Goal: Communication & Community: Answer question/provide support

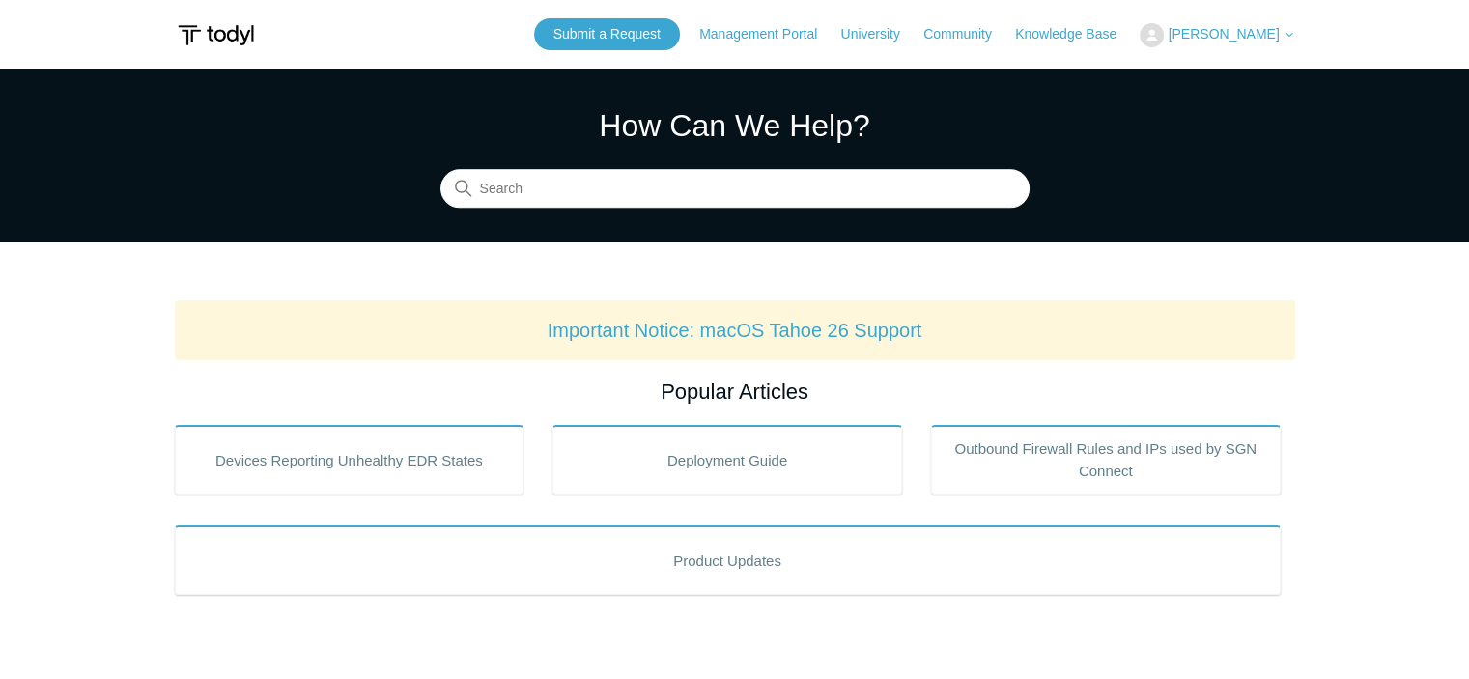
click at [1203, 31] on span "[PERSON_NAME]" at bounding box center [1223, 33] width 111 height 15
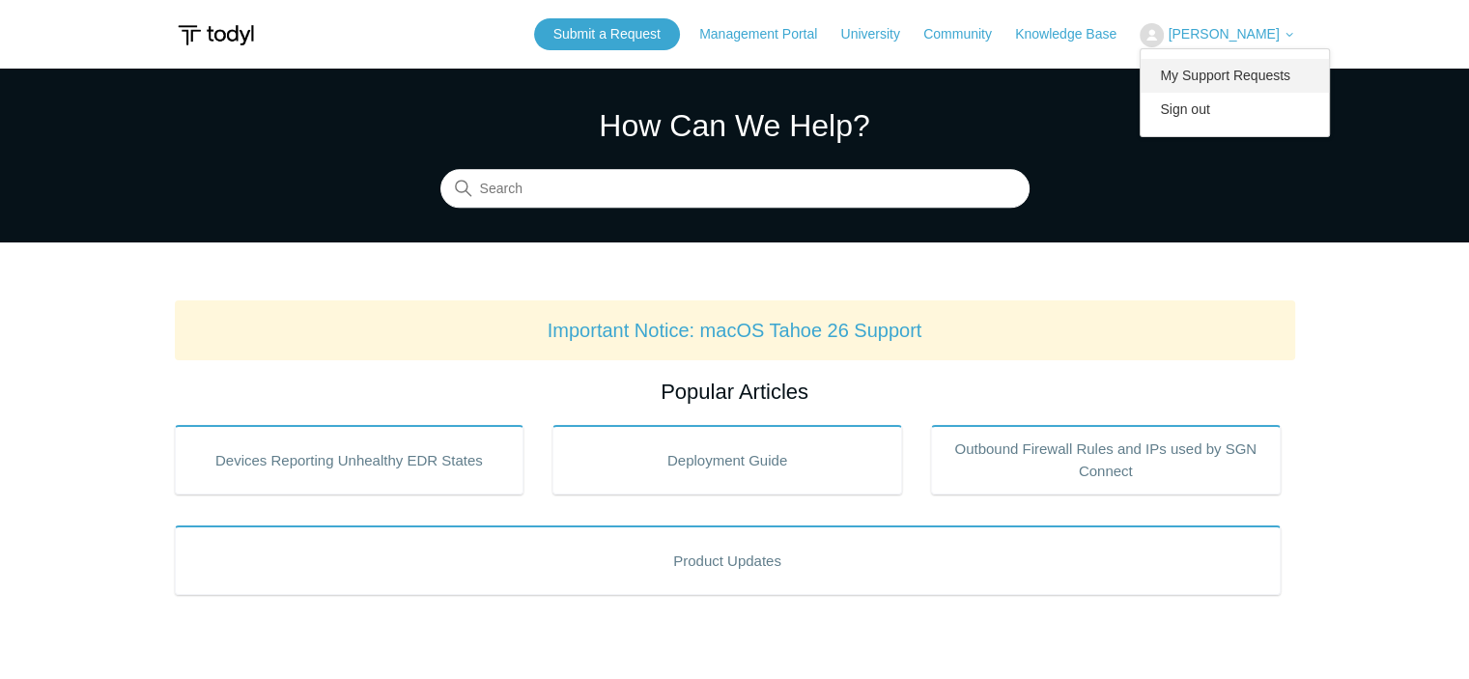
click at [1252, 82] on link "My Support Requests" at bounding box center [1235, 76] width 188 height 34
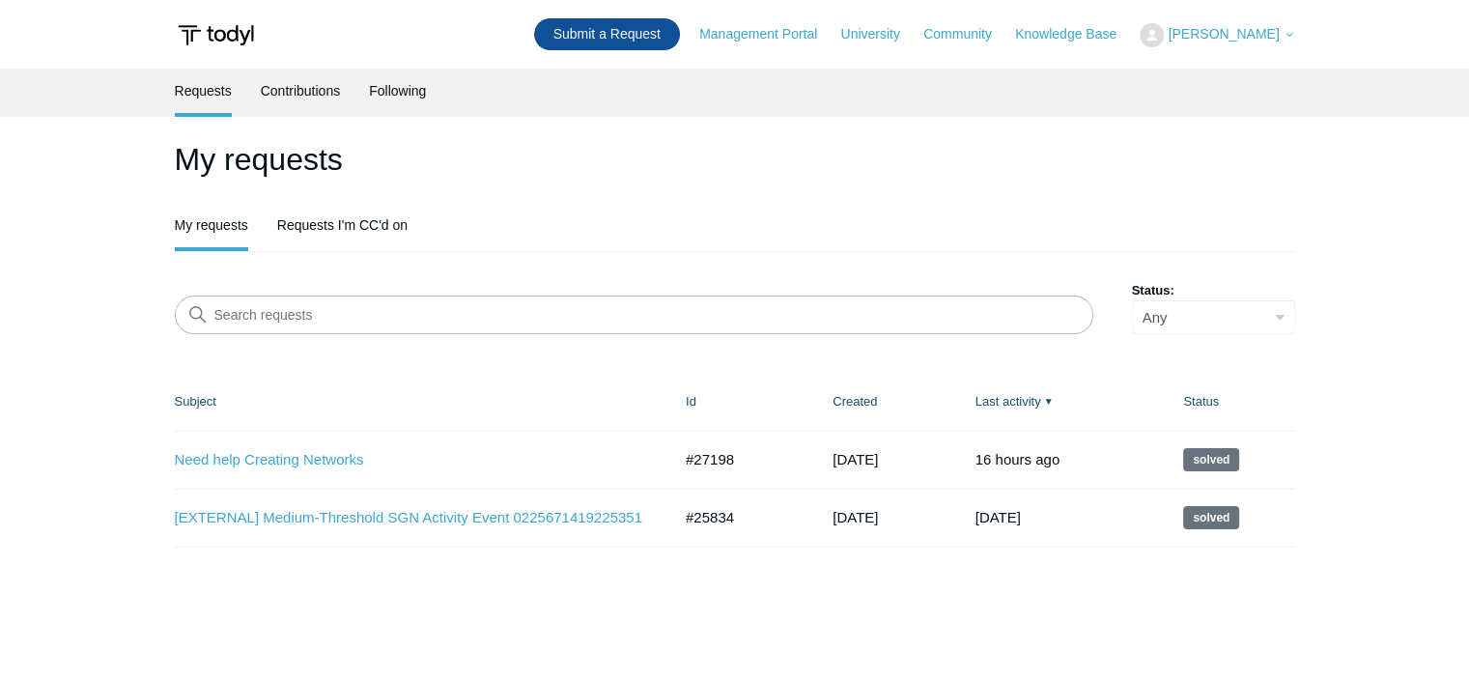
click at [630, 45] on link "Submit a Request" at bounding box center [607, 34] width 146 height 32
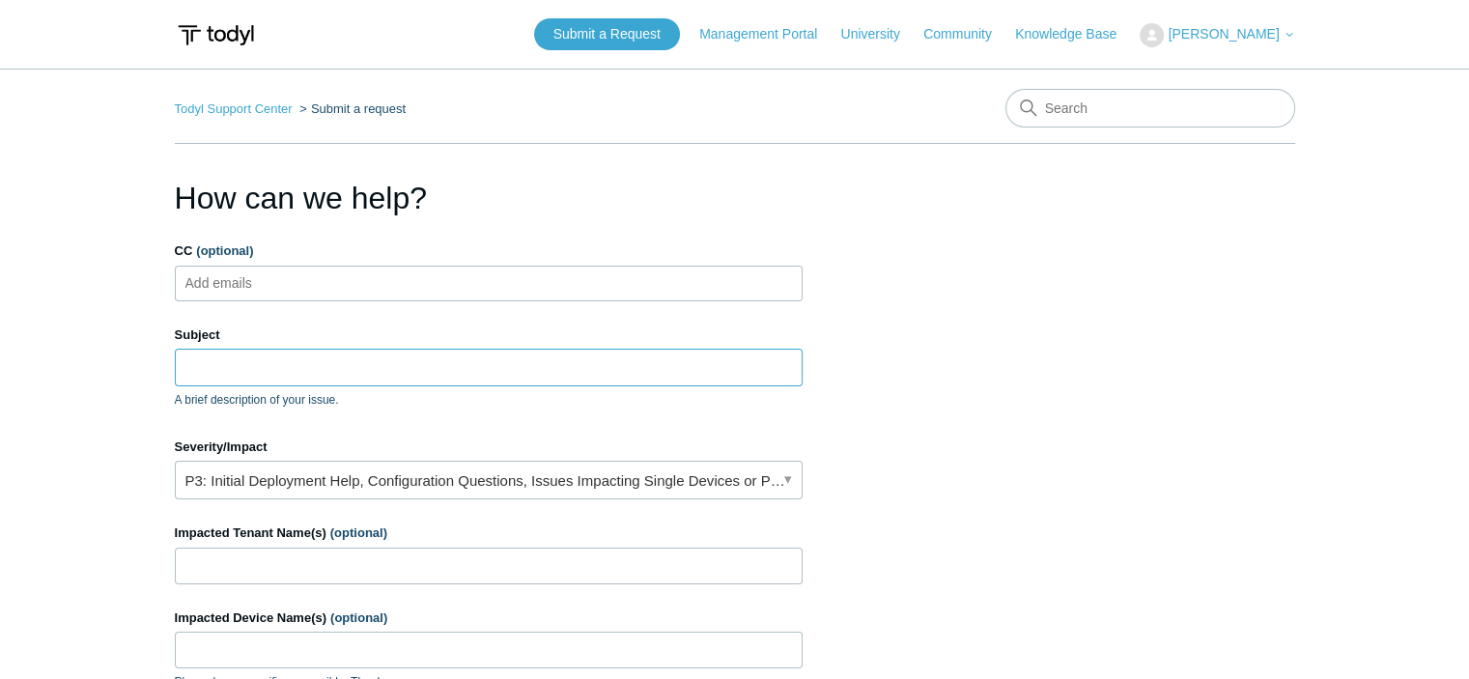
click at [288, 367] on input "Subject" at bounding box center [489, 367] width 628 height 37
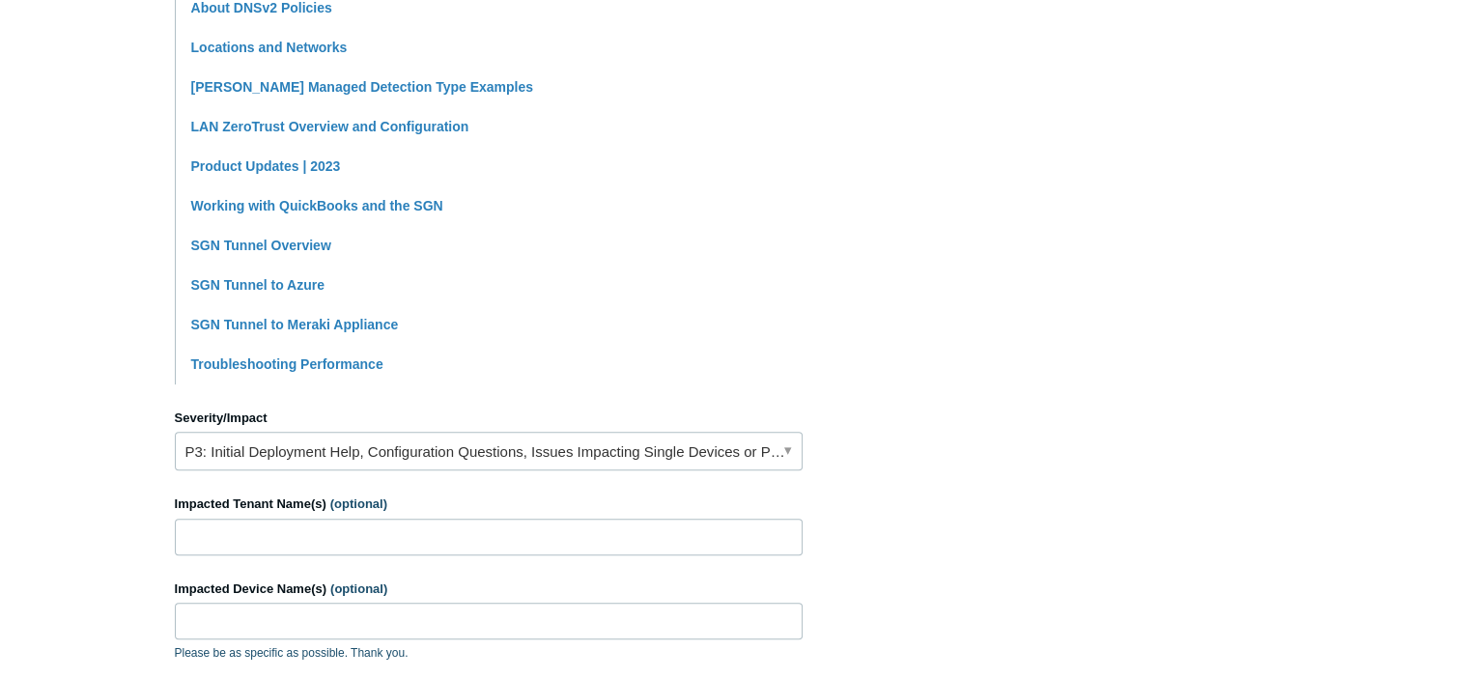
scroll to position [676, 0]
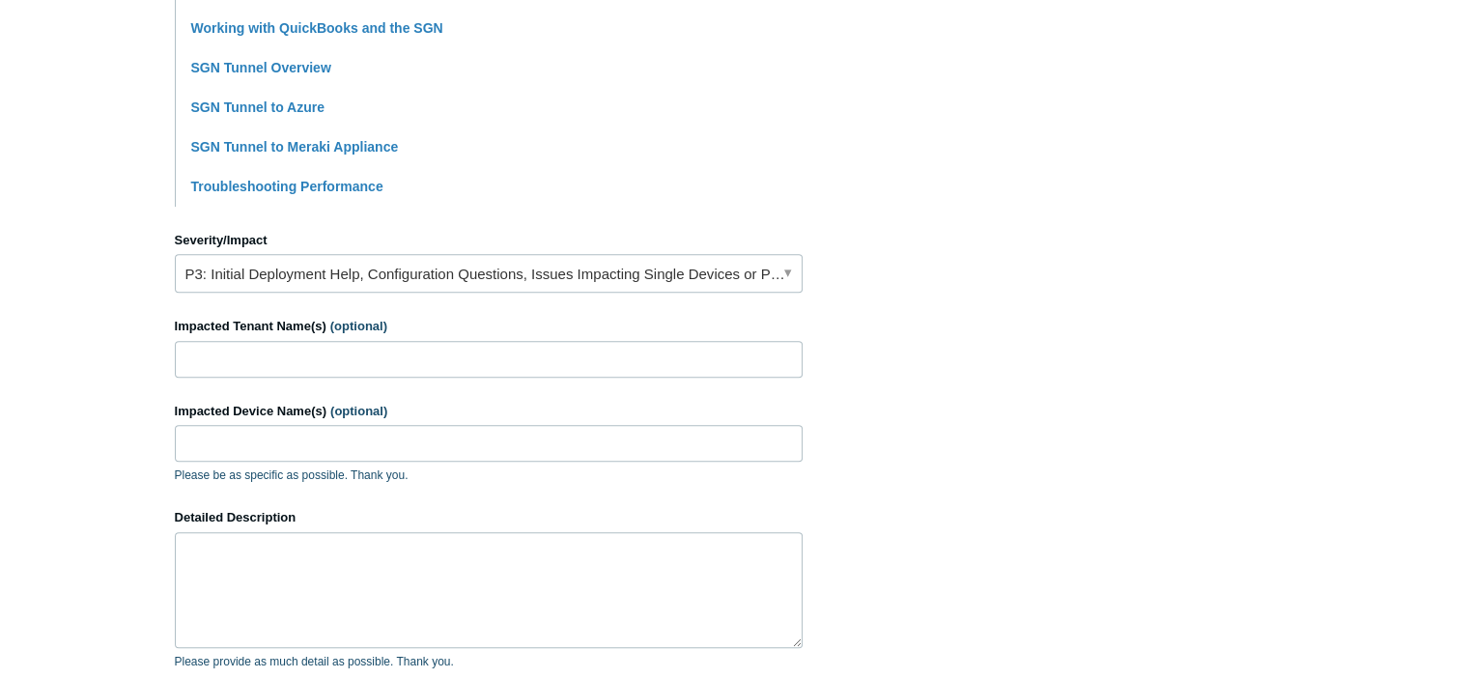
type input "Need help with a unique Network Creation issue"
click at [424, 277] on link "P3: Initial Deployment Help, Configuration Questions, Issues Impacting Single D…" at bounding box center [489, 273] width 628 height 39
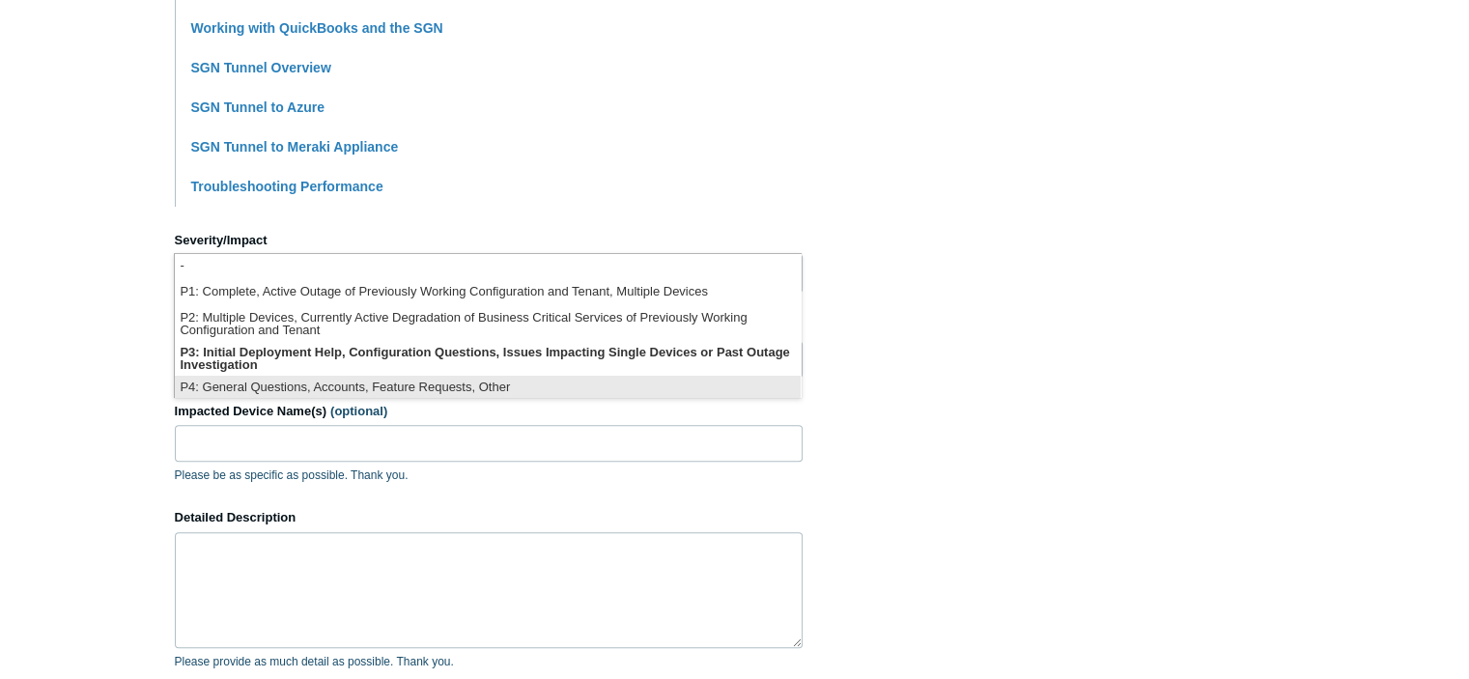
scroll to position [4, 0]
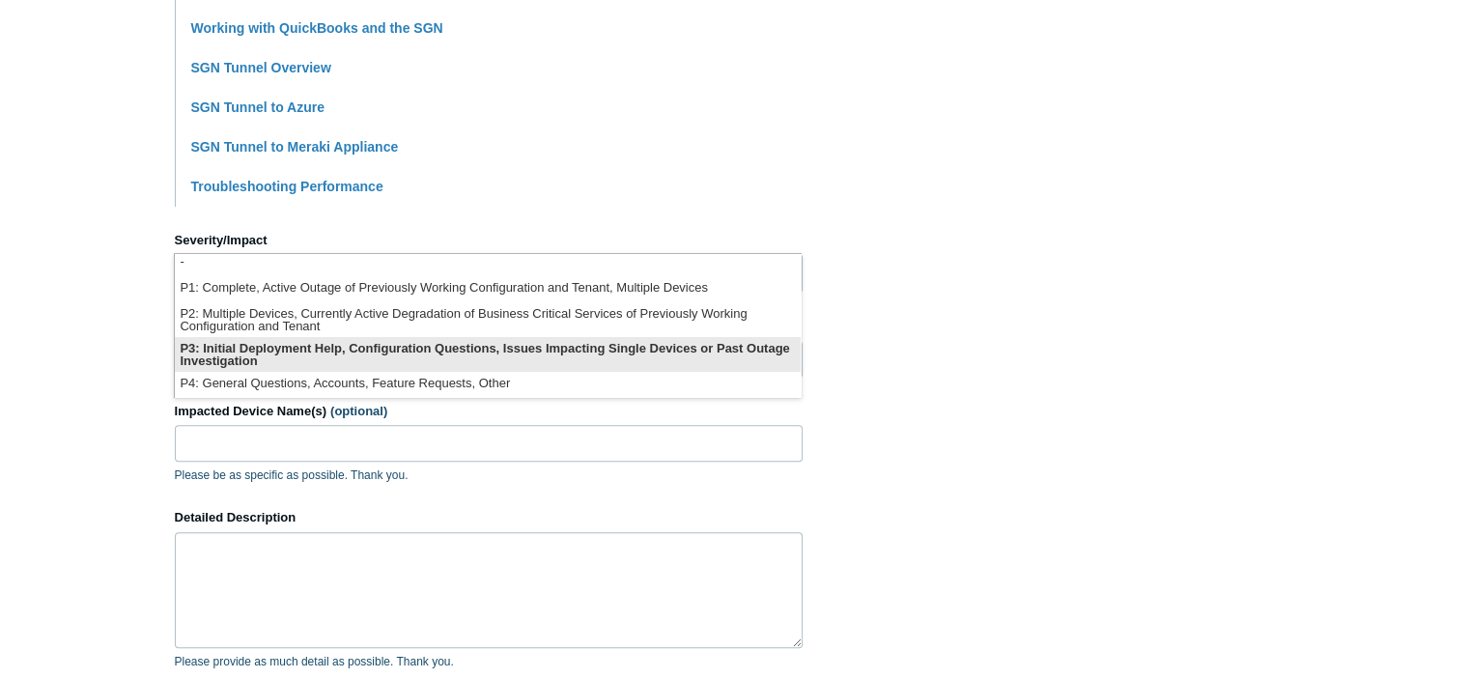
click at [440, 352] on li "P3: Initial Deployment Help, Configuration Questions, Issues Impacting Single D…" at bounding box center [488, 354] width 626 height 35
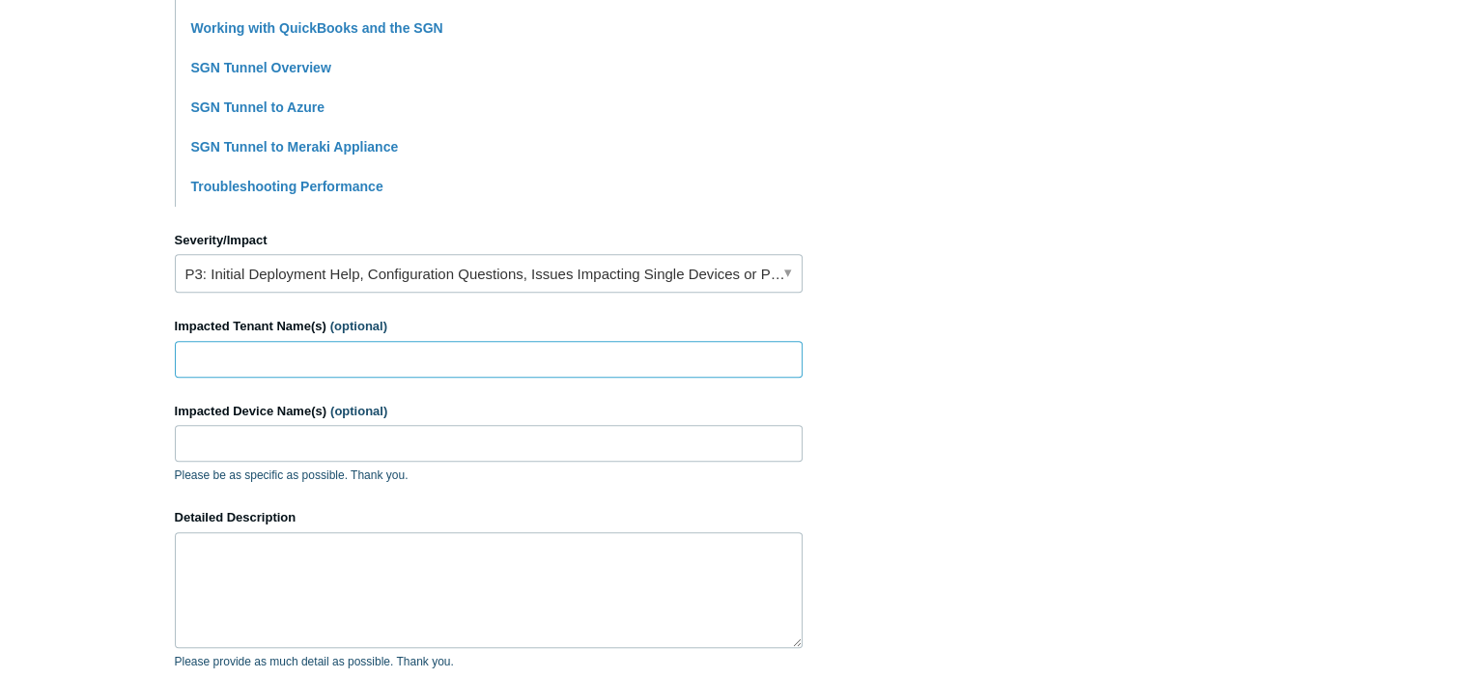
click at [312, 356] on input "Impacted Tenant Name(s) (optional)" at bounding box center [489, 359] width 628 height 37
type input "Commercial Laundries"
type input "AccessPC11A"
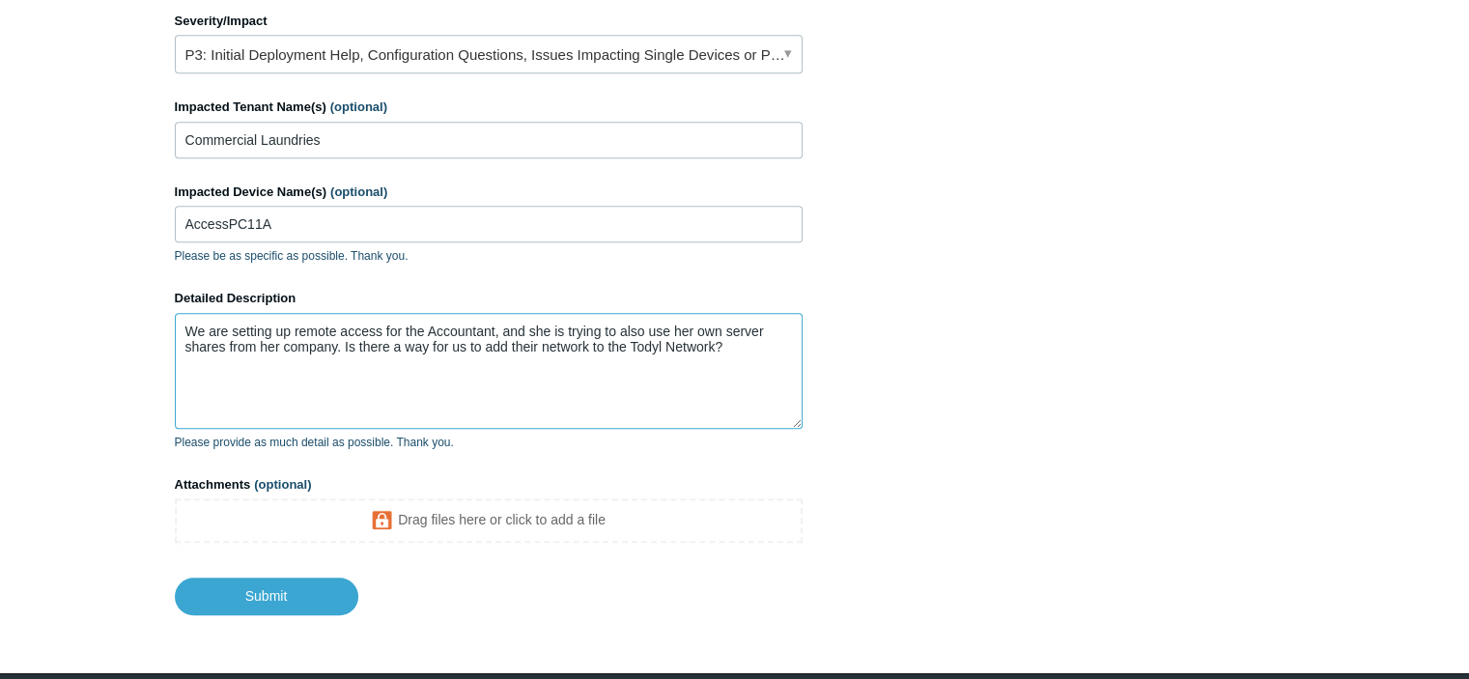
scroll to position [963, 0]
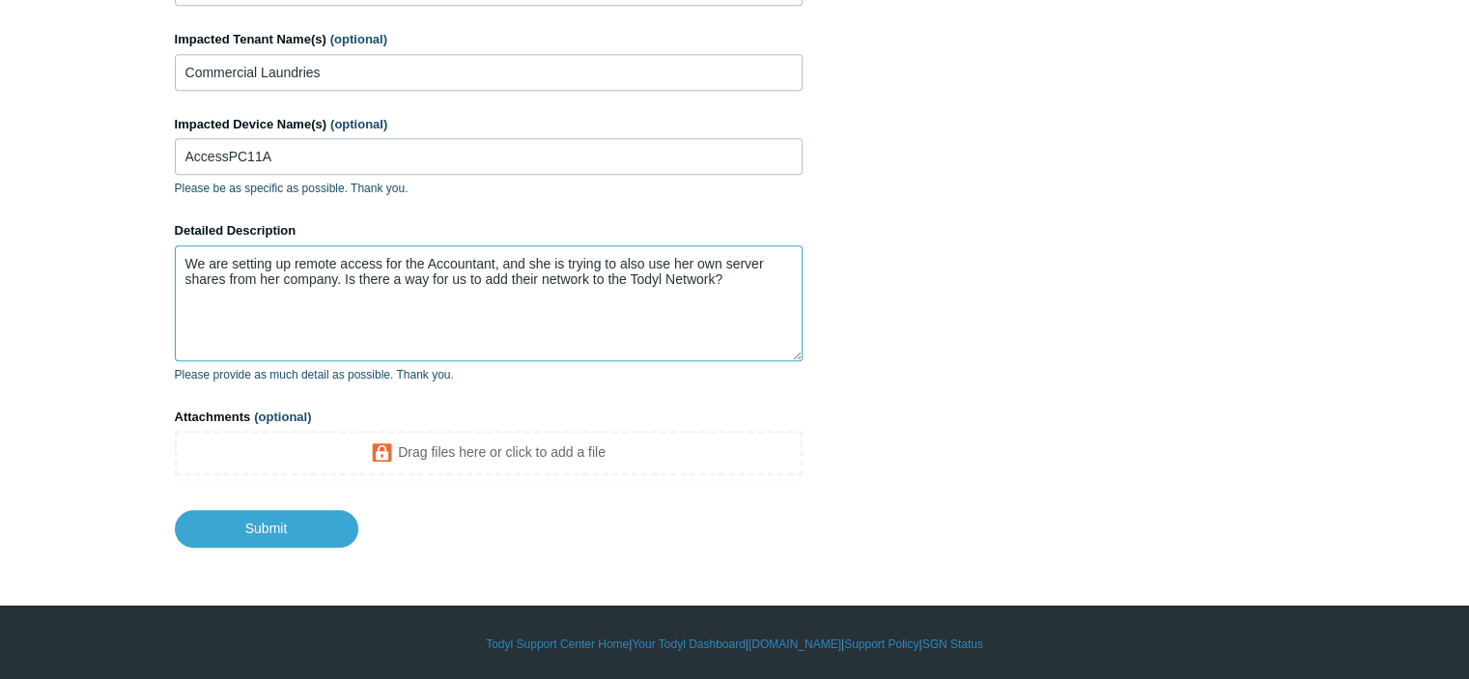
click at [718, 273] on textarea "We are setting up remote access for the Accountant, and she is trying to also u…" at bounding box center [489, 303] width 628 height 116
click at [491, 320] on textarea "We are setting up remote access for the Accountant, and she is trying to also u…" at bounding box center [489, 303] width 628 height 116
click at [497, 308] on textarea "We are setting up remote access for the Accountant, and she is trying to also u…" at bounding box center [489, 303] width 628 height 116
click at [526, 292] on textarea "We are setting up remote access for the Accountant, and she is trying to also u…" at bounding box center [489, 303] width 628 height 116
drag, startPoint x: 620, startPoint y: 289, endPoint x: 555, endPoint y: 294, distance: 64.9
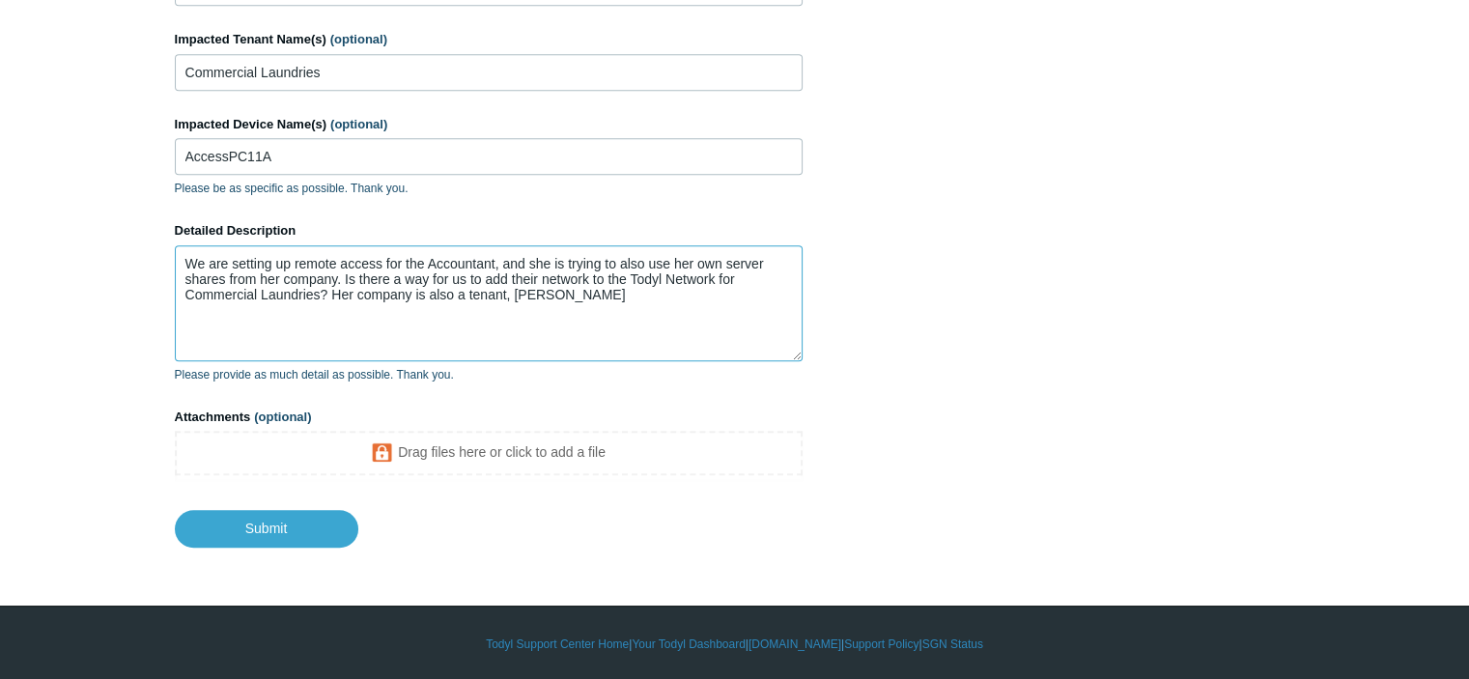
click at [555, 294] on textarea "We are setting up remote access for the Accountant, and she is trying to also u…" at bounding box center [489, 303] width 628 height 116
type textarea "We are setting up remote access for the Accountant, and she is trying to also u…"
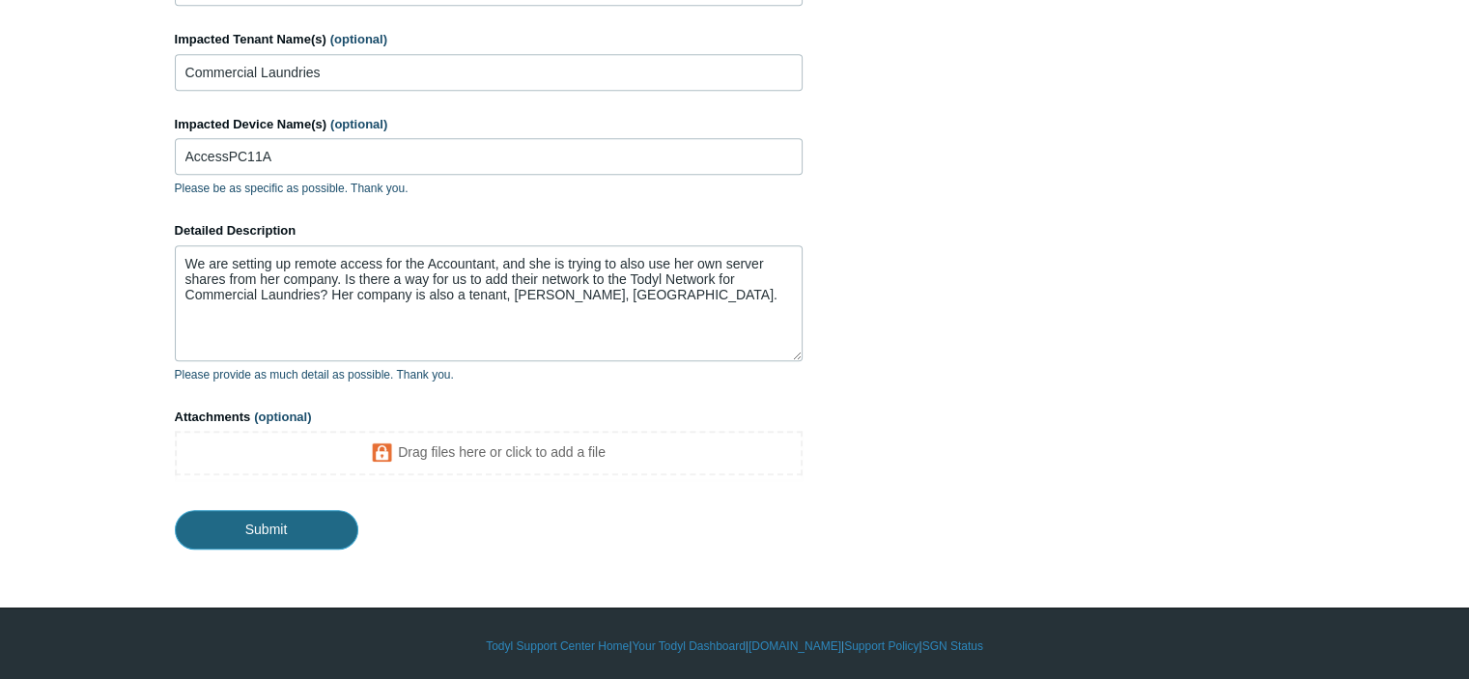
click at [282, 525] on input "Submit" at bounding box center [267, 529] width 184 height 39
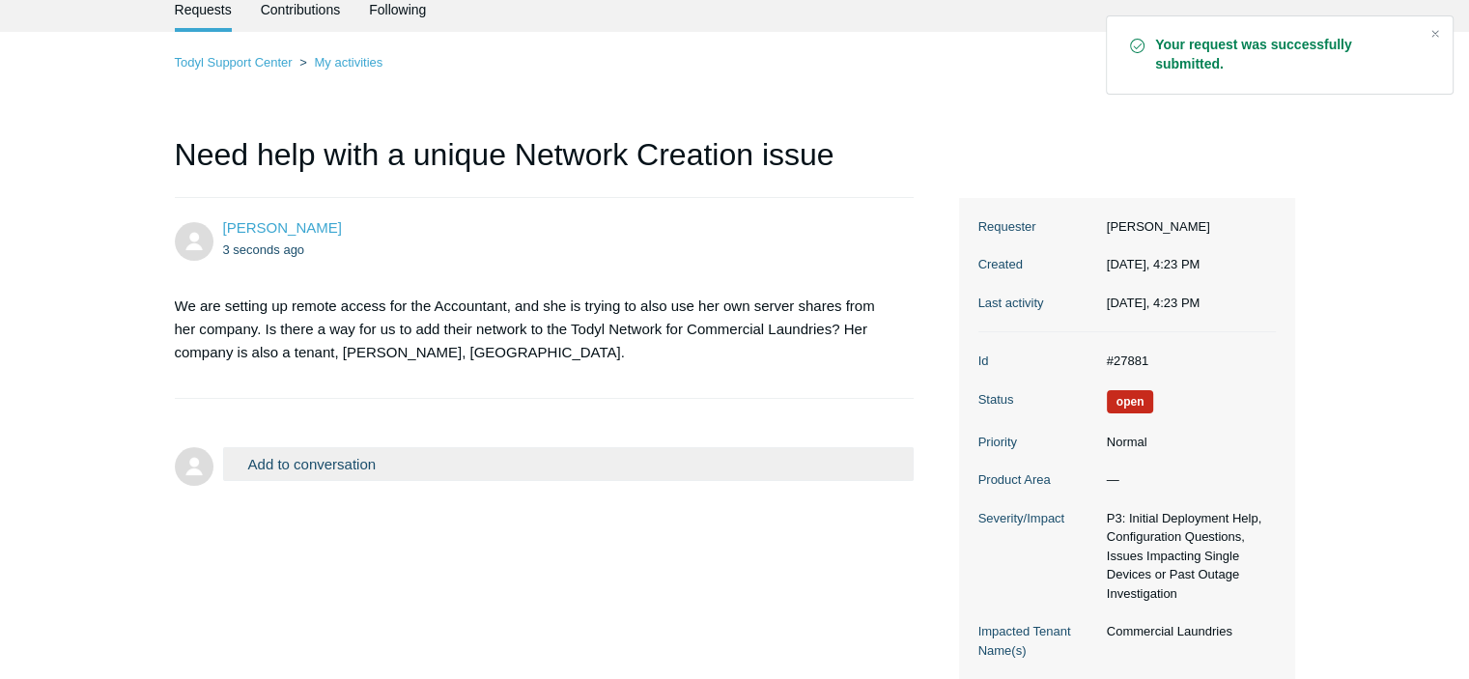
scroll to position [193, 0]
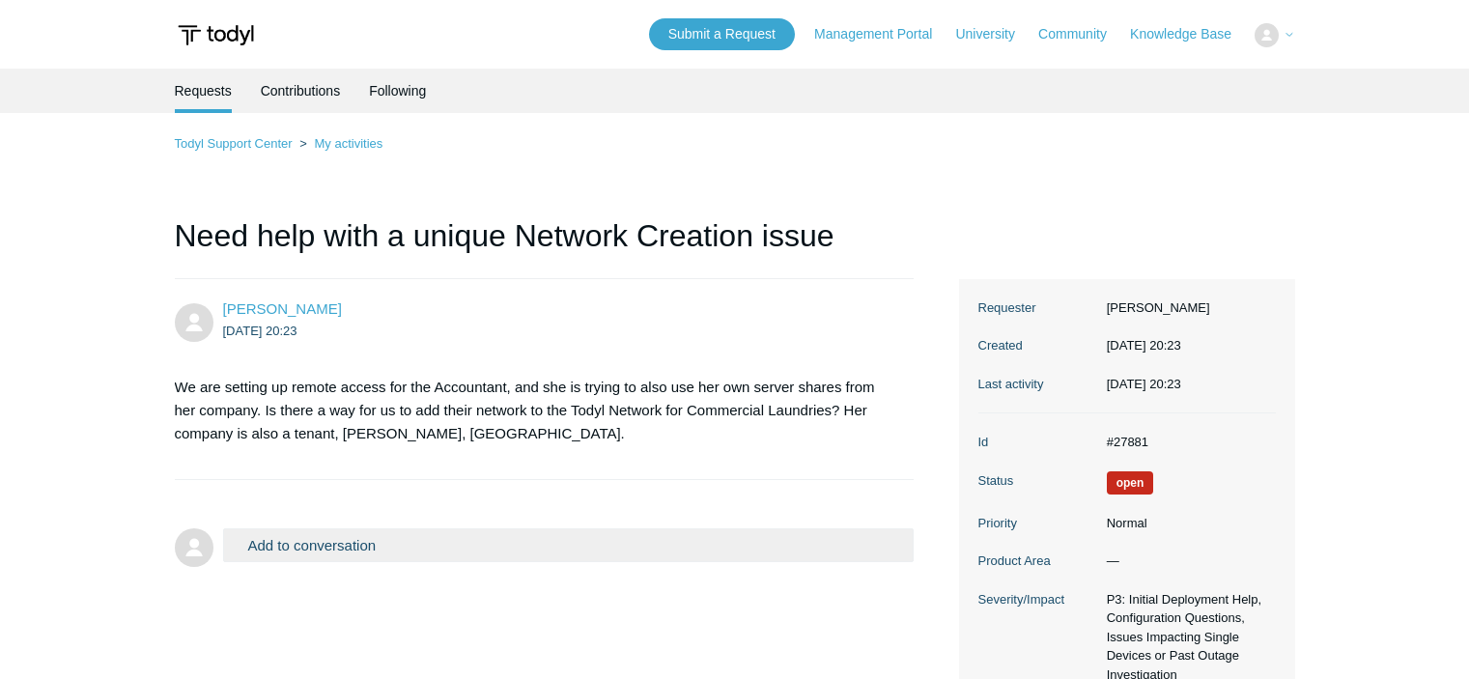
scroll to position [193, 0]
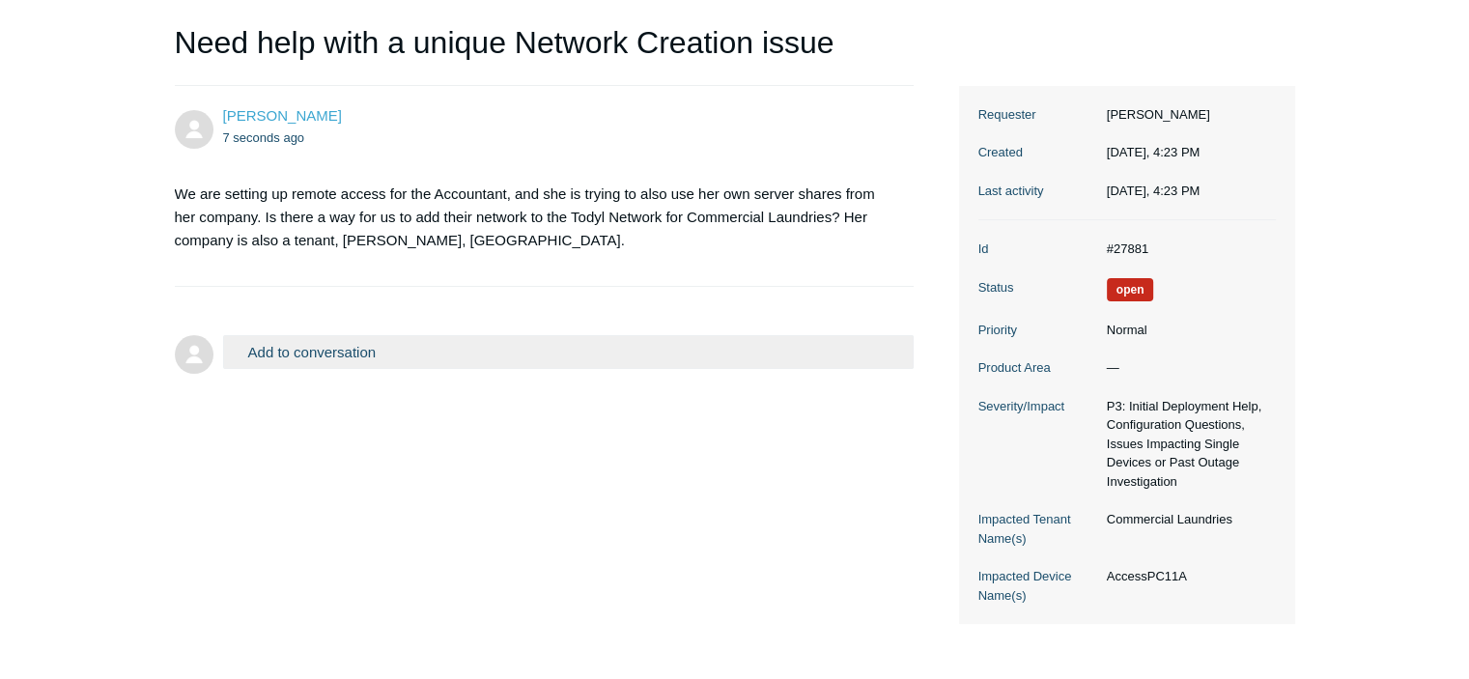
click at [27, 289] on main "Requests Contributions Following Todyl Support Center My activities Need help w…" at bounding box center [734, 249] width 1469 height 749
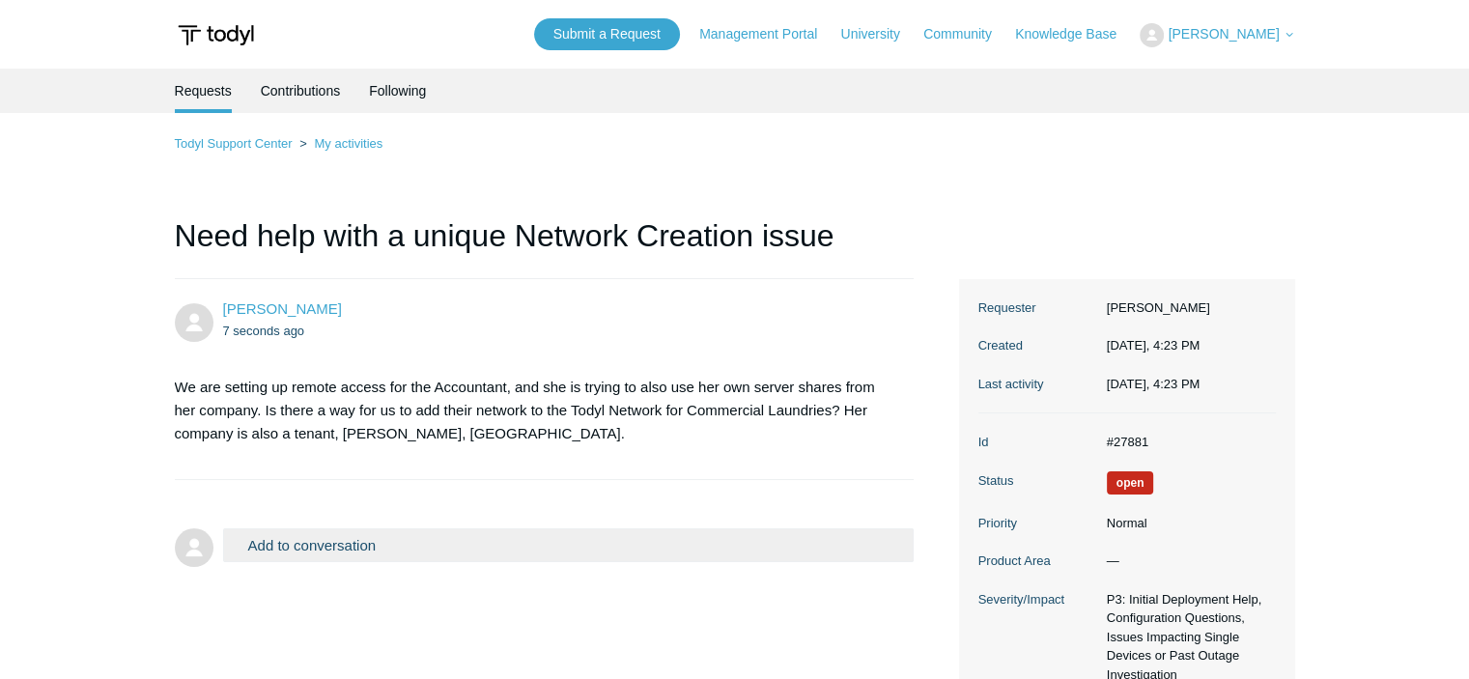
scroll to position [0, 0]
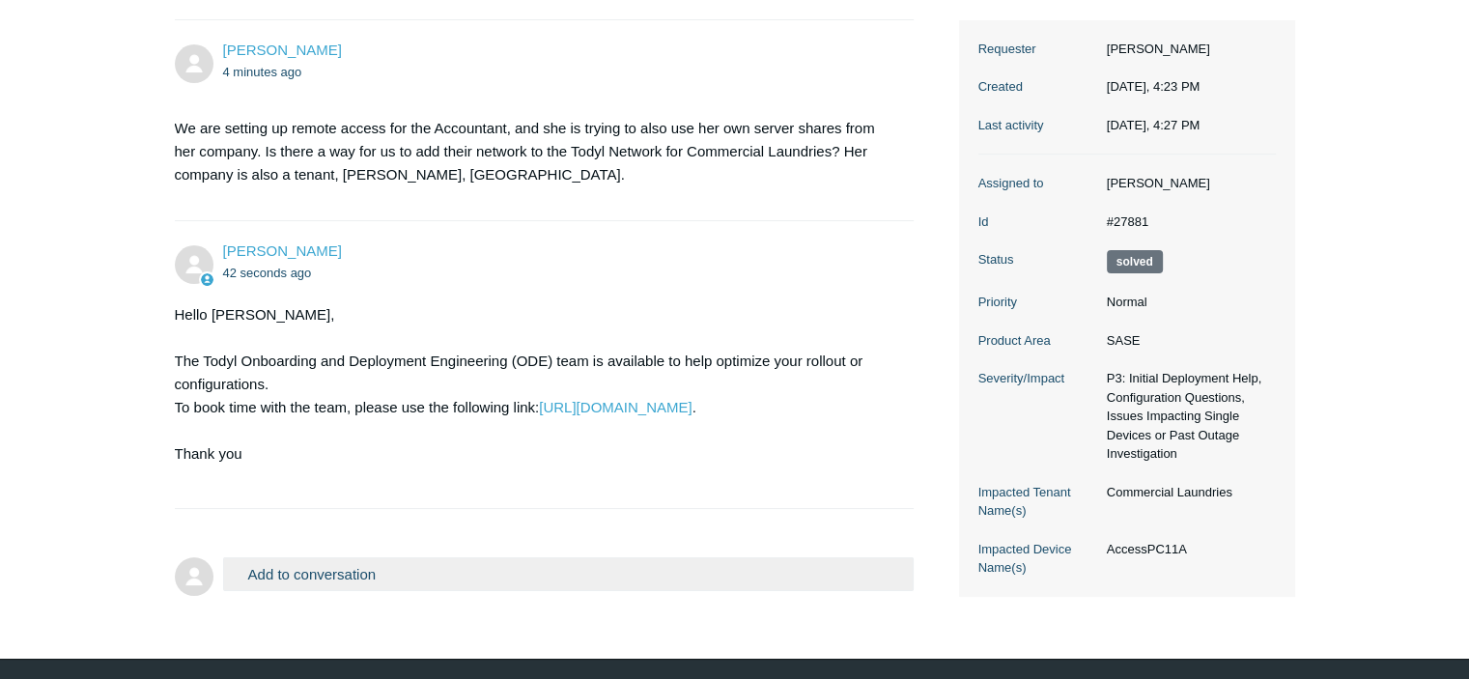
scroll to position [313, 0]
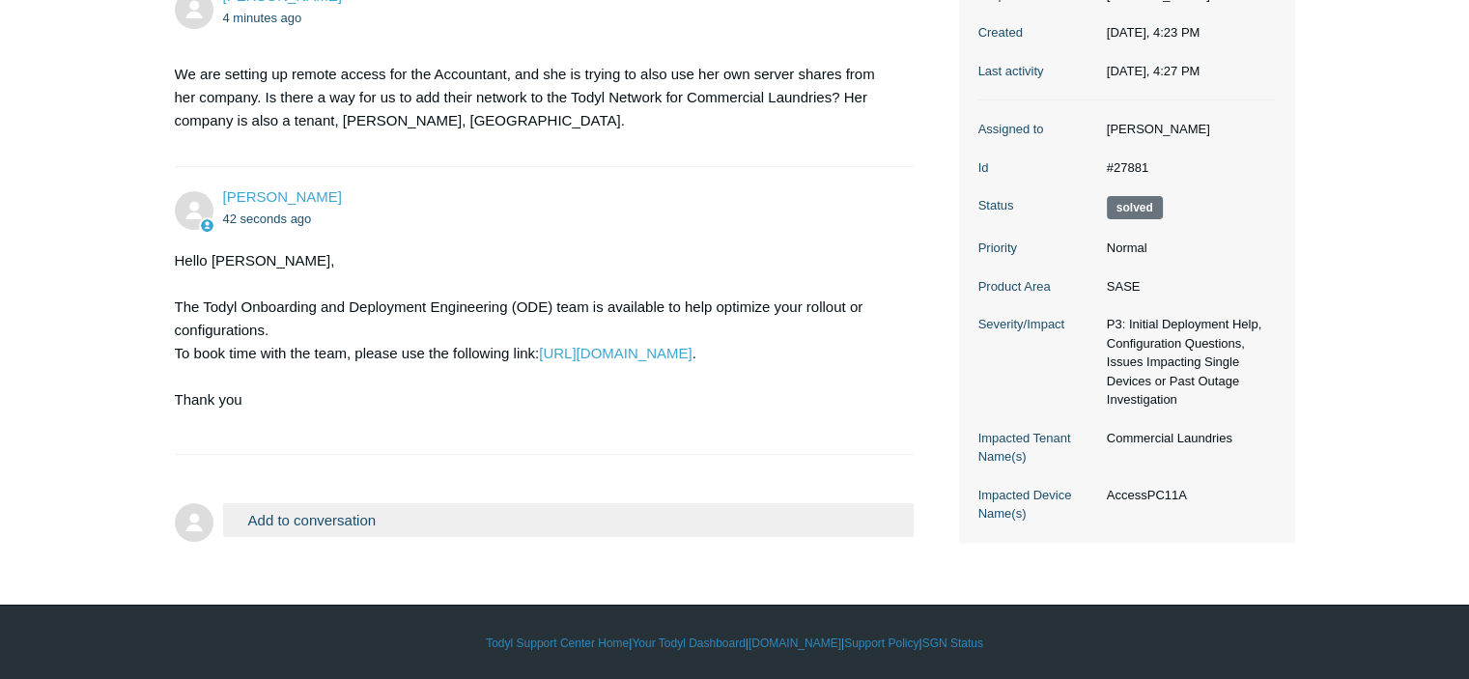
click at [620, 340] on div "Hello Justin, The Todyl Onboarding and Deployment Engineering (ODE) team is ava…" at bounding box center [535, 341] width 721 height 185
click at [623, 348] on link "https://www.todyl.com/ode" at bounding box center [615, 353] width 153 height 16
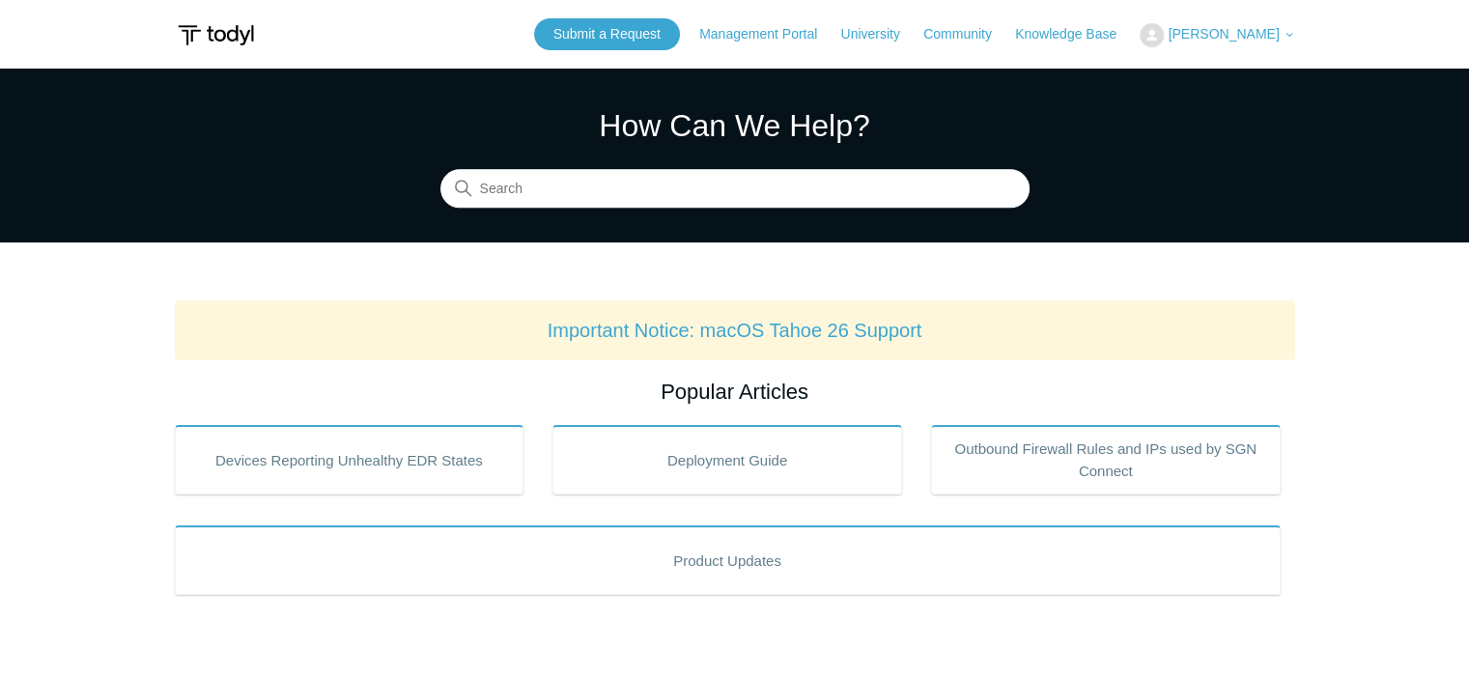
click at [1240, 30] on span "[PERSON_NAME]" at bounding box center [1223, 33] width 111 height 15
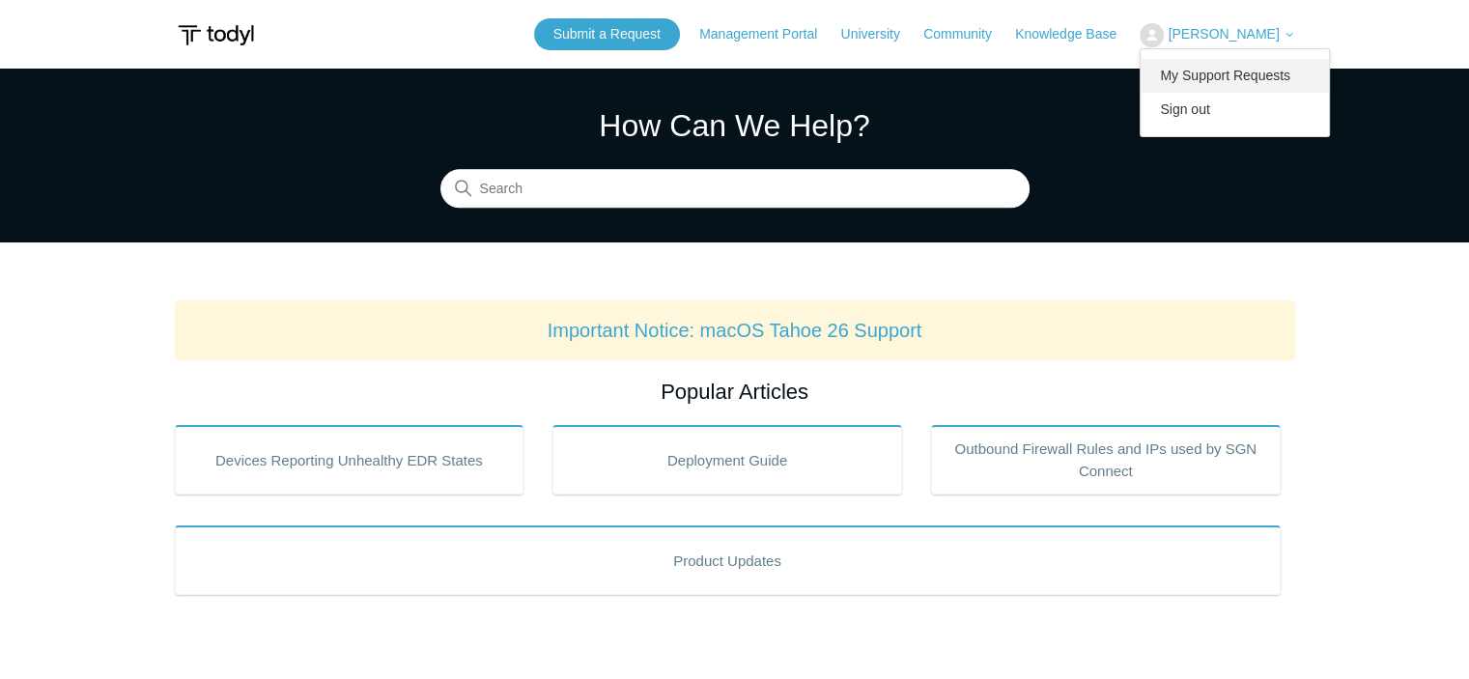
click at [1255, 78] on link "My Support Requests" at bounding box center [1235, 76] width 188 height 34
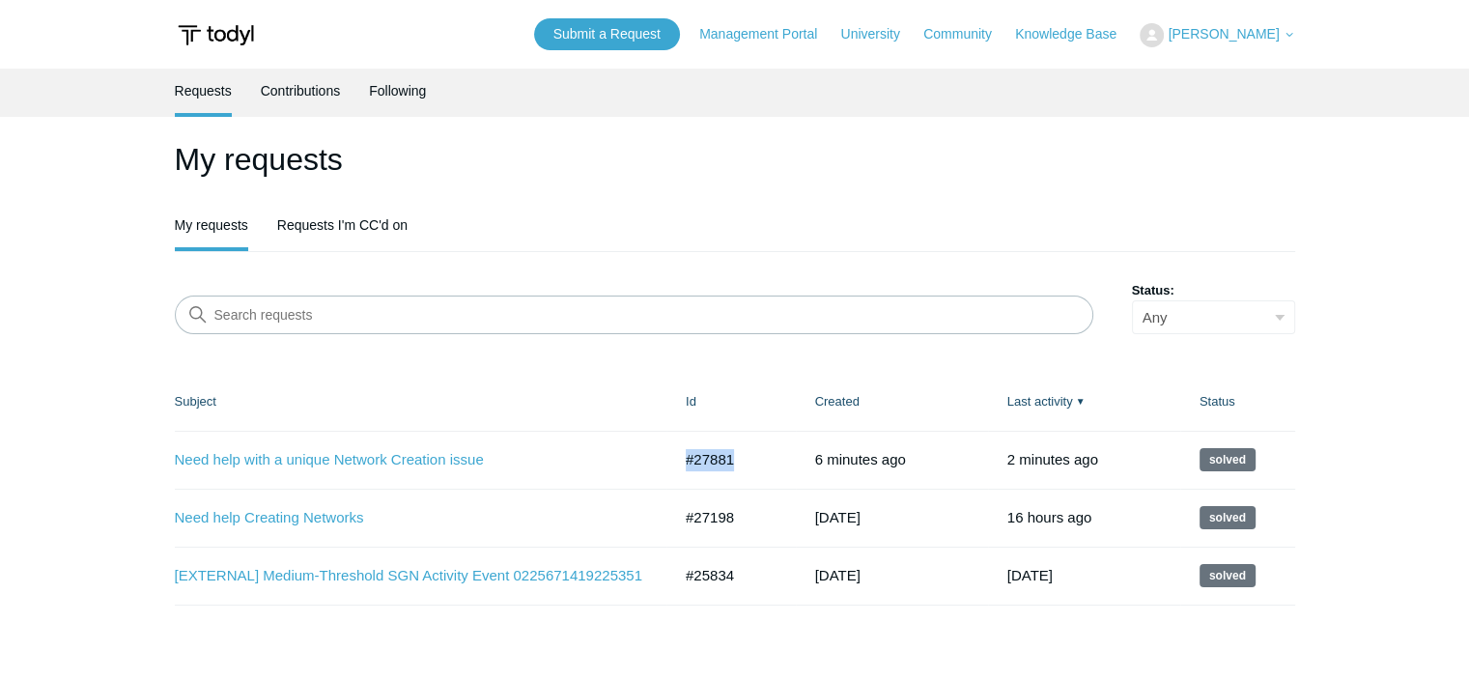
drag, startPoint x: 739, startPoint y: 459, endPoint x: 685, endPoint y: 463, distance: 54.2
click at [685, 463] on td "#27881" at bounding box center [731, 460] width 129 height 58
copy td "#27881"
click at [346, 467] on link "Need help with a unique Network Creation issue" at bounding box center [409, 460] width 468 height 22
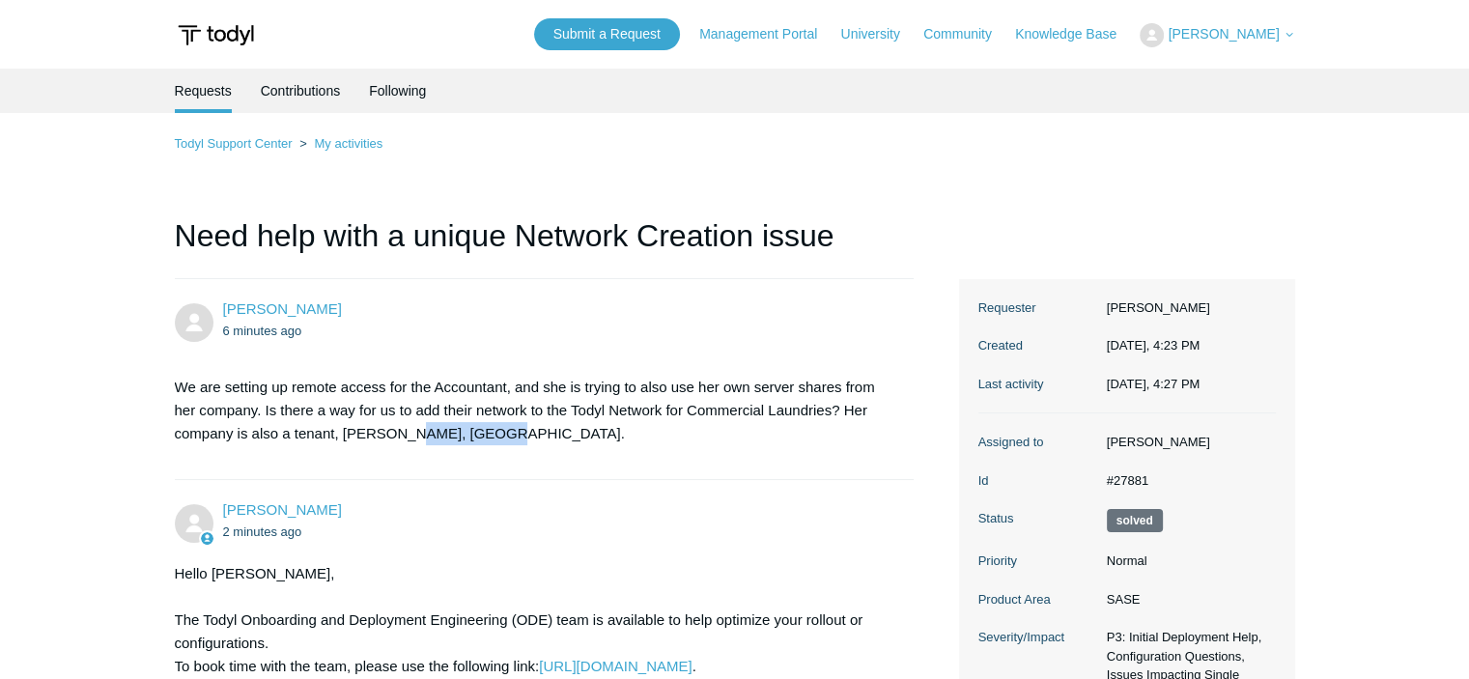
drag, startPoint x: 483, startPoint y: 443, endPoint x: 421, endPoint y: 446, distance: 61.9
click at [404, 447] on section "We are setting up remote access for the Accountant, and she is trying to also u…" at bounding box center [535, 410] width 721 height 99
click at [504, 430] on p "We are setting up remote access for the Accountant, and she is trying to also u…" at bounding box center [535, 411] width 721 height 70
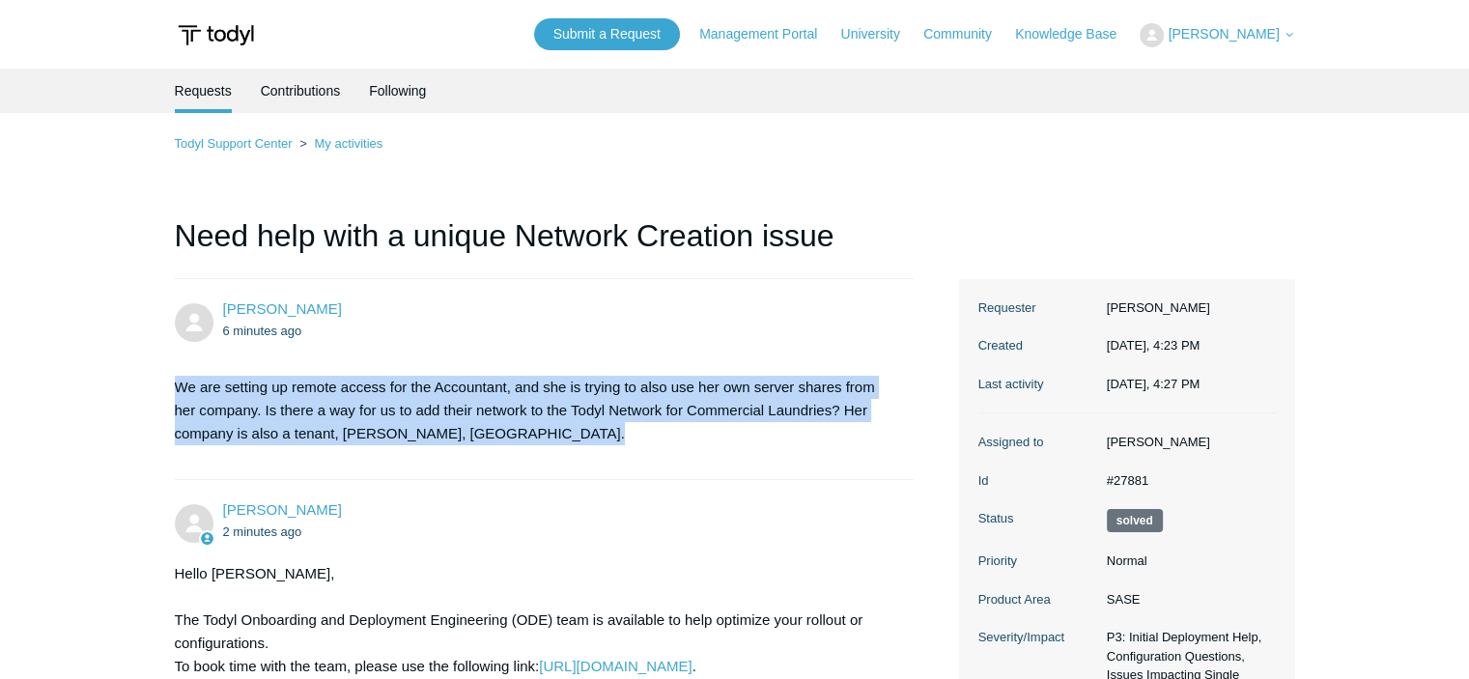
drag, startPoint x: 504, startPoint y: 430, endPoint x: 192, endPoint y: 383, distance: 315.6
click at [188, 383] on p "We are setting up remote access for the Accountant, and she is trying to also u…" at bounding box center [535, 411] width 721 height 70
copy ul "We are setting up remote access for the Accountant, and she is trying to also u…"
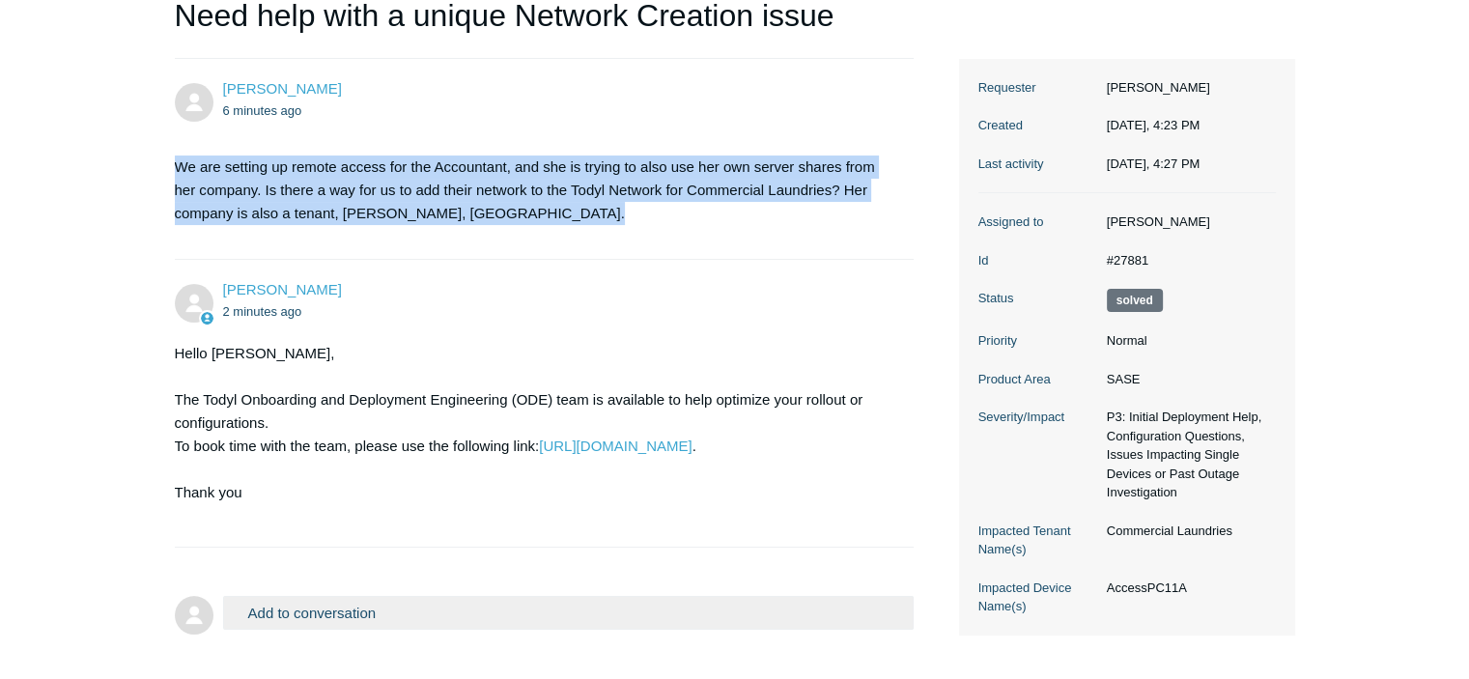
scroll to position [313, 0]
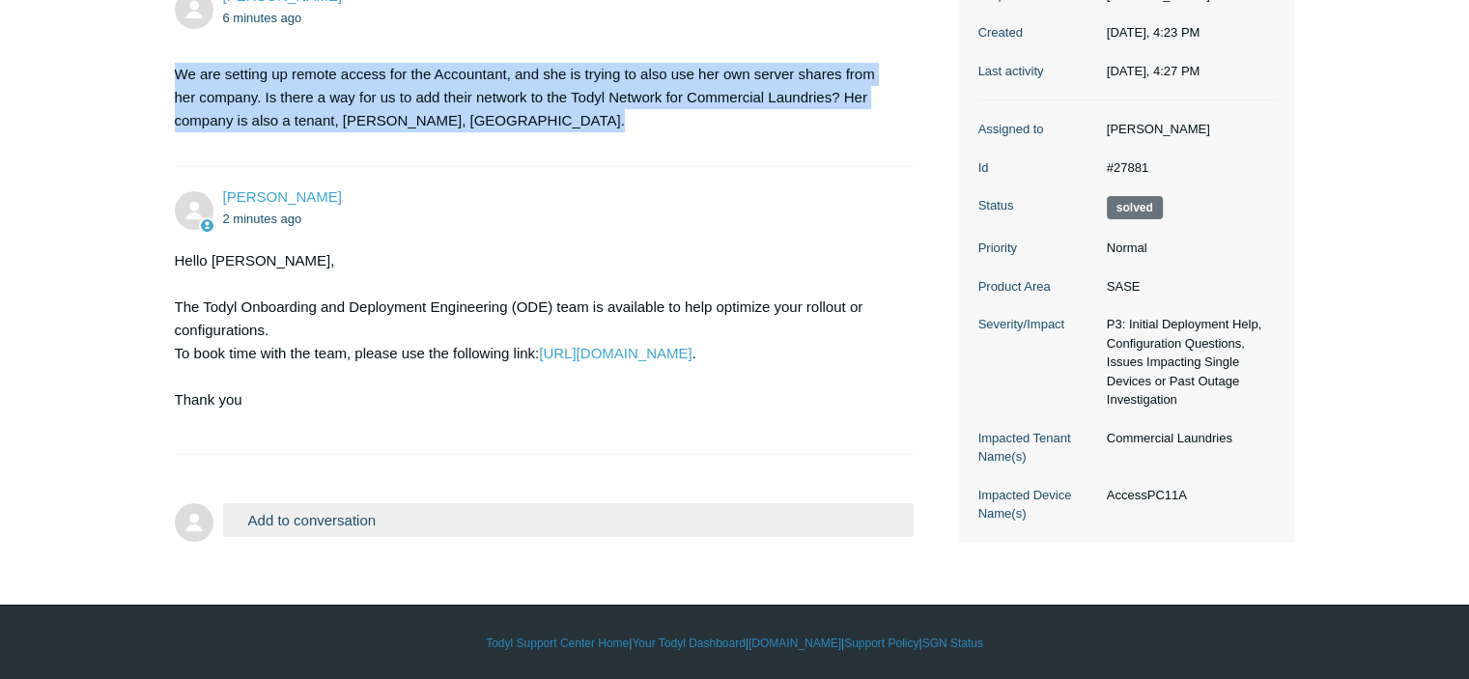
click at [339, 511] on button "Add to conversation" at bounding box center [569, 520] width 692 height 34
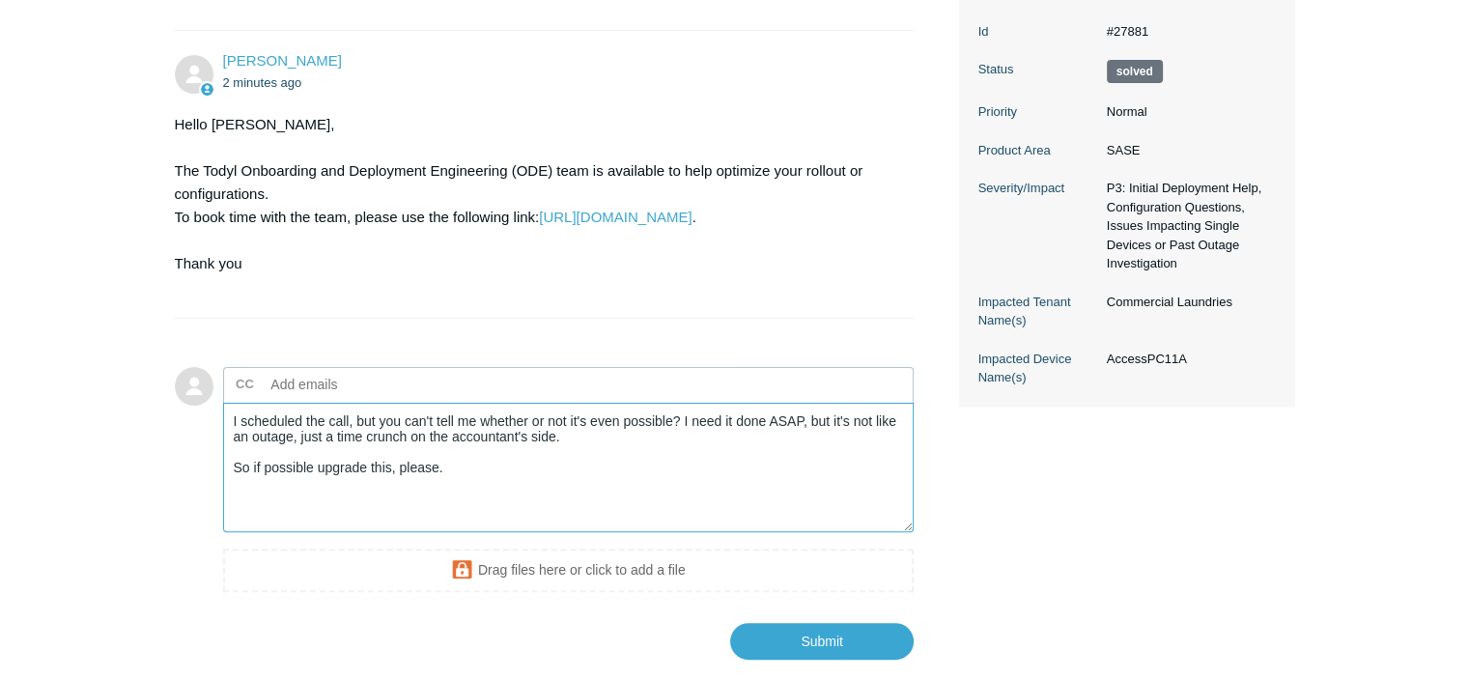
scroll to position [563, 0]
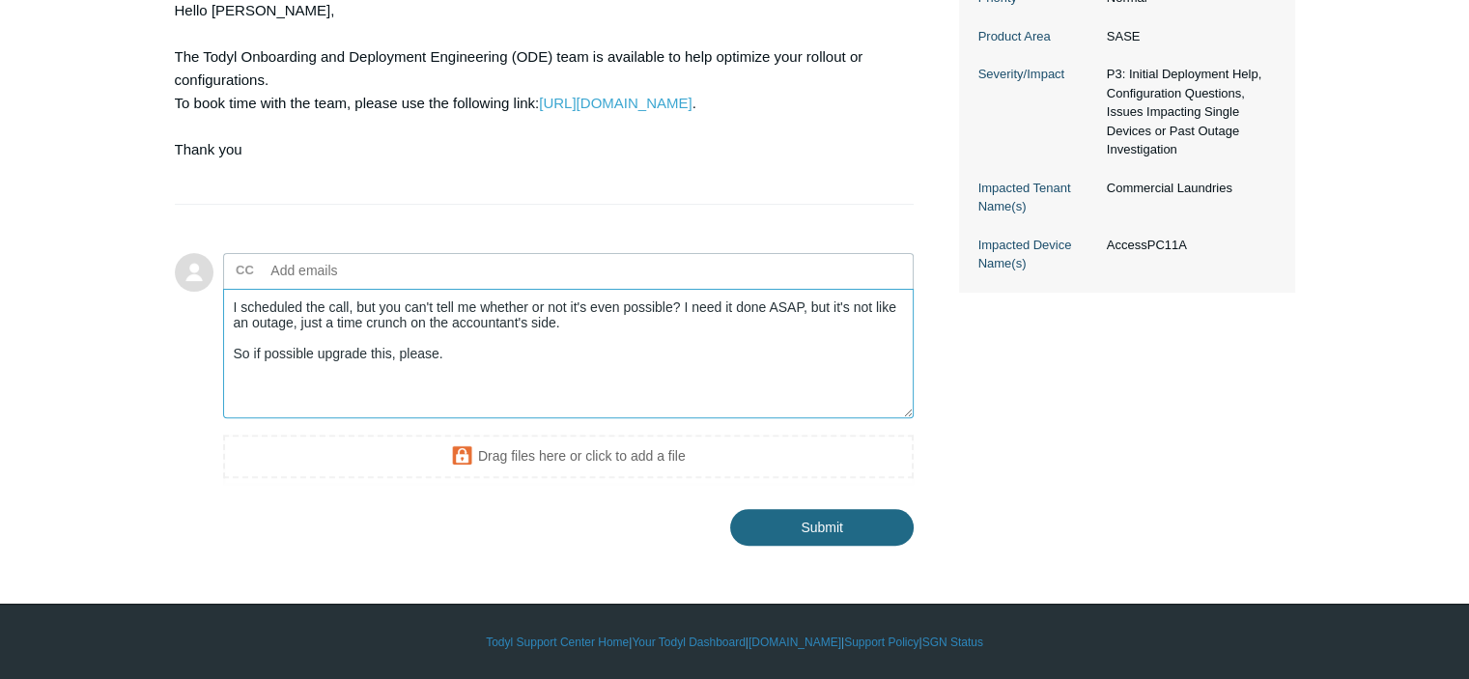
type textarea "I scheduled the call, but you can't tell me whether or not it's even possible? …"
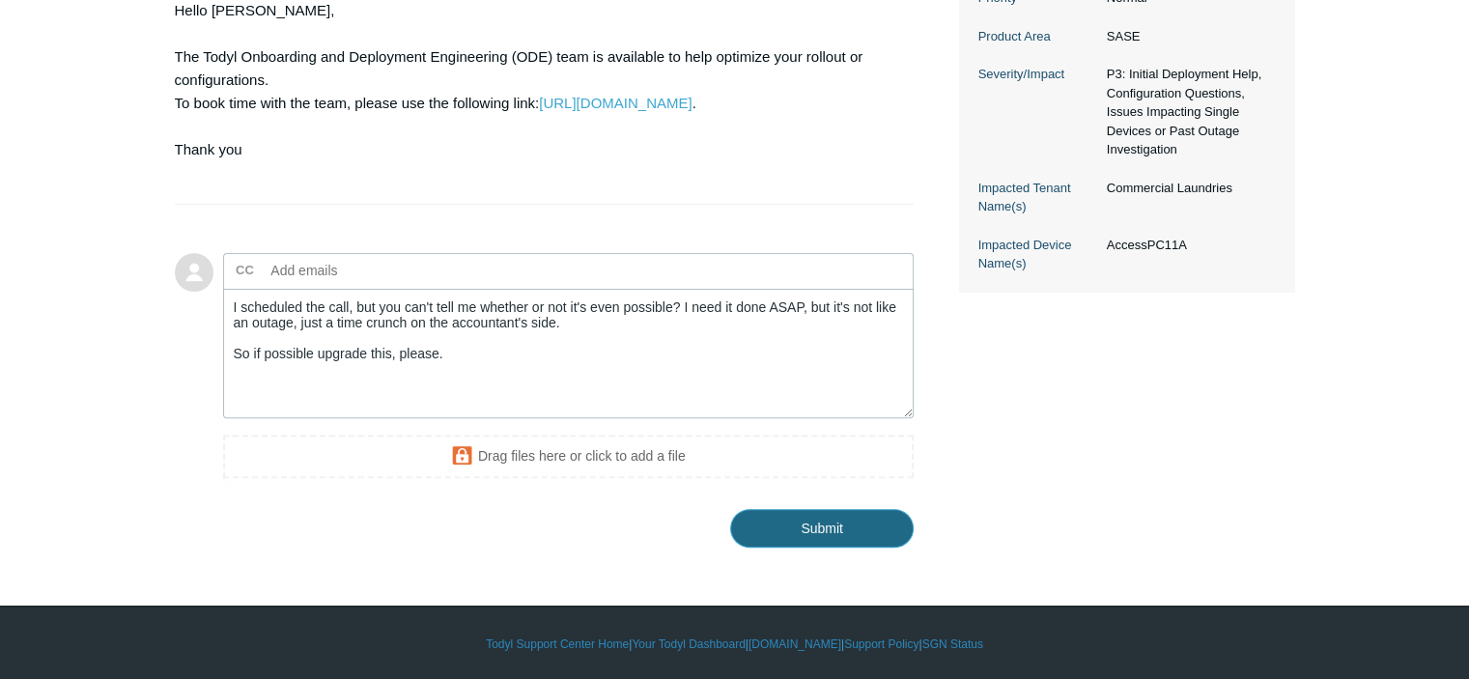
click at [778, 520] on input "Submit" at bounding box center [822, 528] width 184 height 39
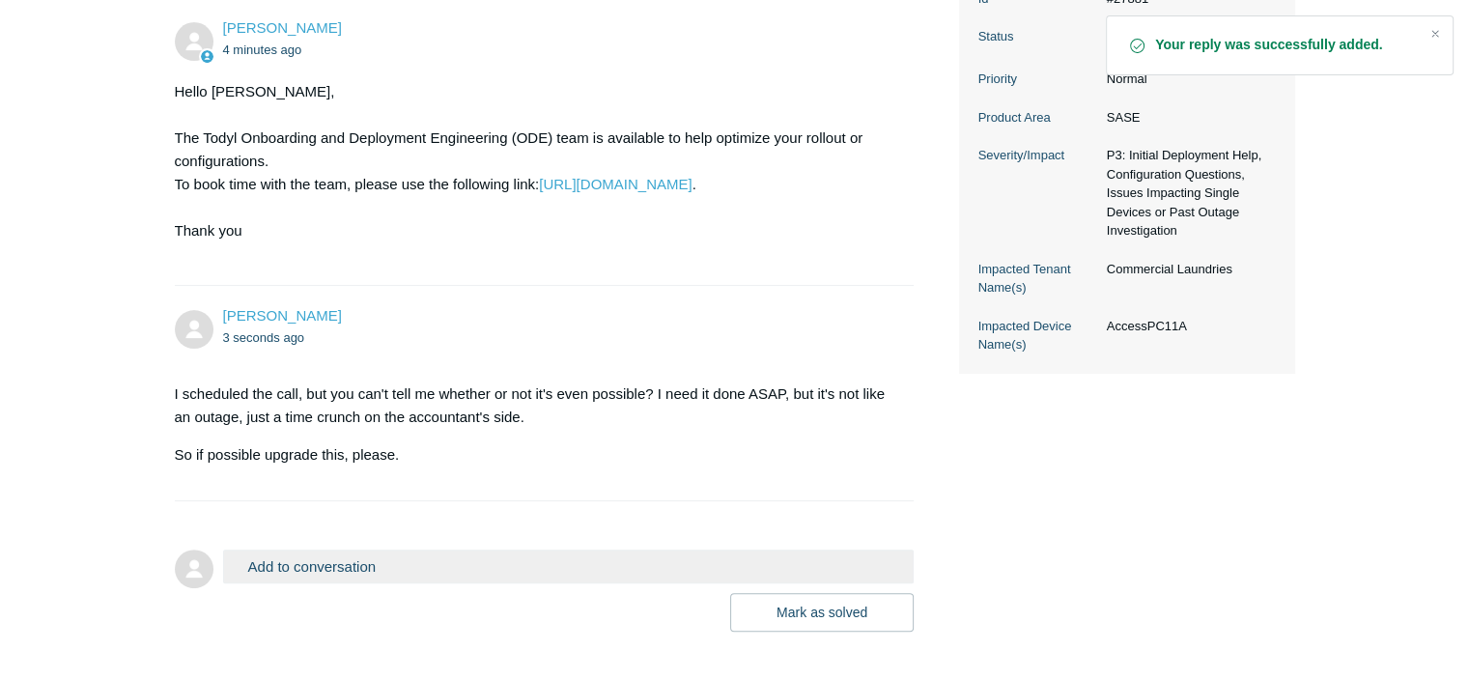
scroll to position [568, 0]
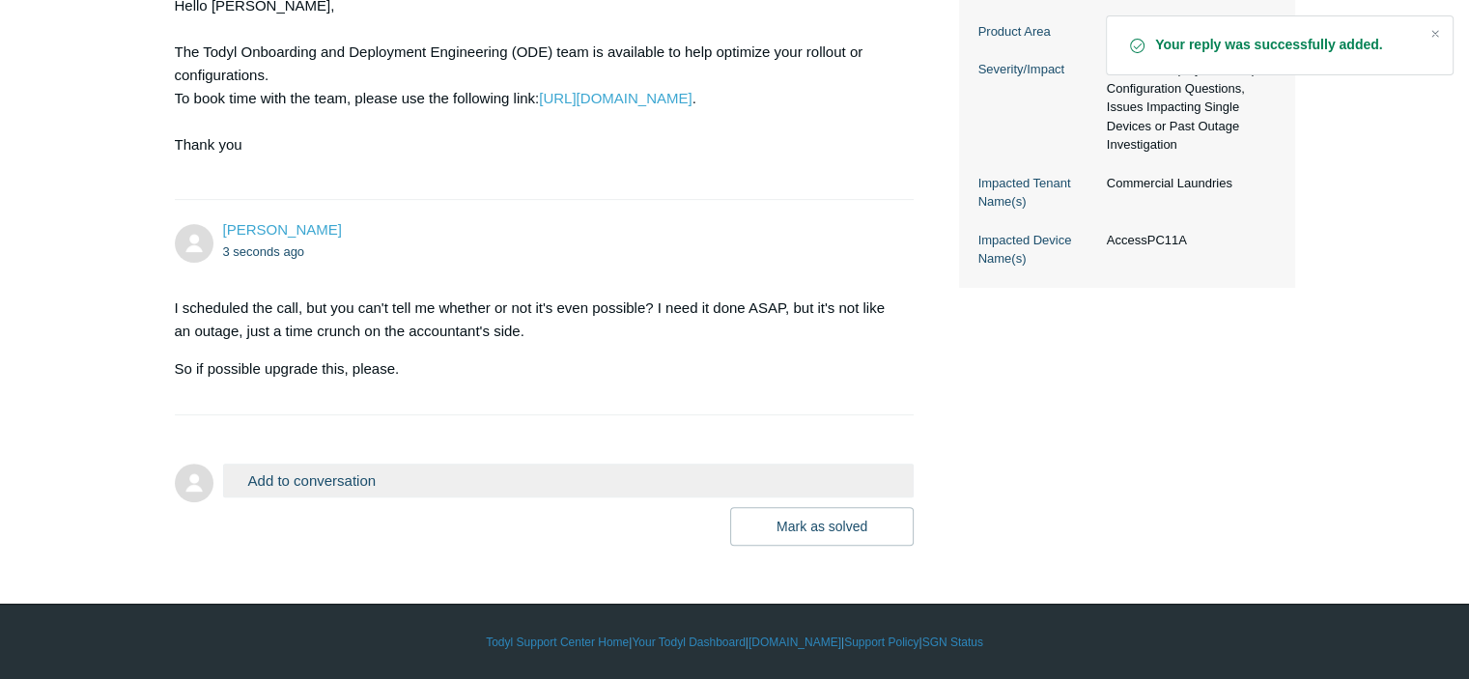
click at [522, 400] on li "[PERSON_NAME] 3 seconds ago I scheduled the call, but you can't tell me whether…" at bounding box center [545, 307] width 740 height 215
click at [427, 366] on p "So if possible upgrade this, please." at bounding box center [535, 368] width 721 height 23
click at [331, 350] on div "I scheduled the call, but you can't tell me whether or not it's even possible? …" at bounding box center [535, 339] width 721 height 84
